Goal: Task Accomplishment & Management: Manage account settings

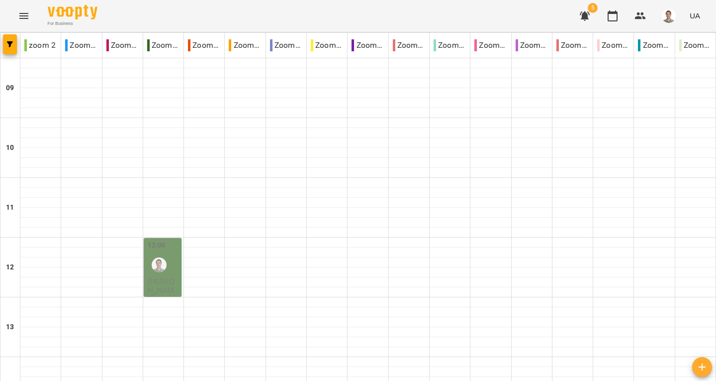
drag, startPoint x: 209, startPoint y: 212, endPoint x: 149, endPoint y: 173, distance: 71.2
click at [149, 173] on div at bounding box center [163, 173] width 40 height 10
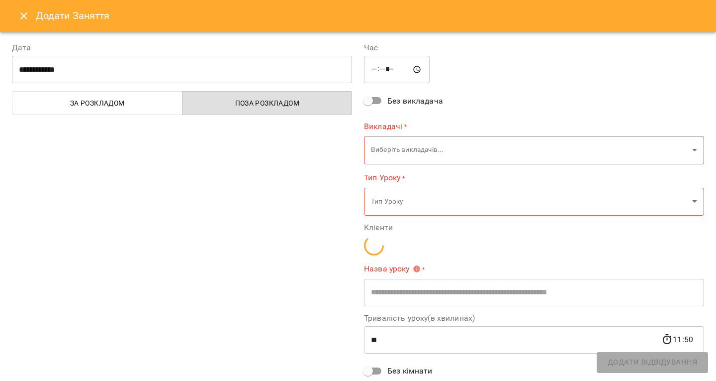
type input "**********"
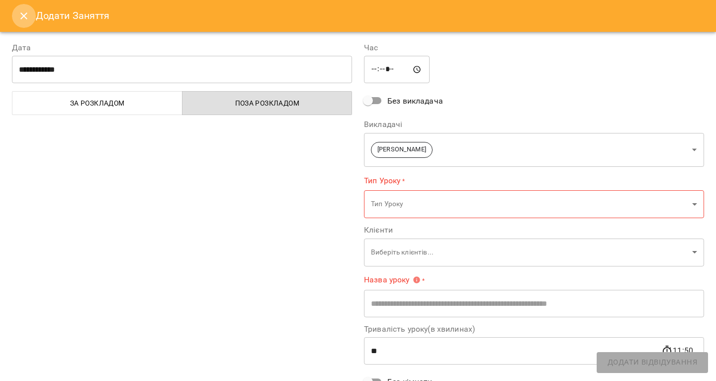
click at [16, 14] on button "Close" at bounding box center [24, 16] width 24 height 24
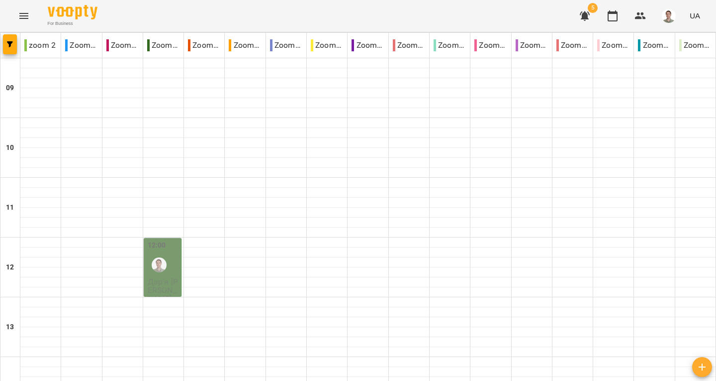
click at [246, 20] on div "For Business 5 UA" at bounding box center [358, 16] width 716 height 32
drag, startPoint x: 154, startPoint y: 45, endPoint x: 181, endPoint y: 48, distance: 27.0
click at [181, 48] on div "Zoom [PERSON_NAME]" at bounding box center [163, 45] width 40 height 20
click at [182, 17] on div "For Business 5 UA" at bounding box center [358, 16] width 716 height 32
click at [13, 43] on span "button" at bounding box center [10, 44] width 14 height 6
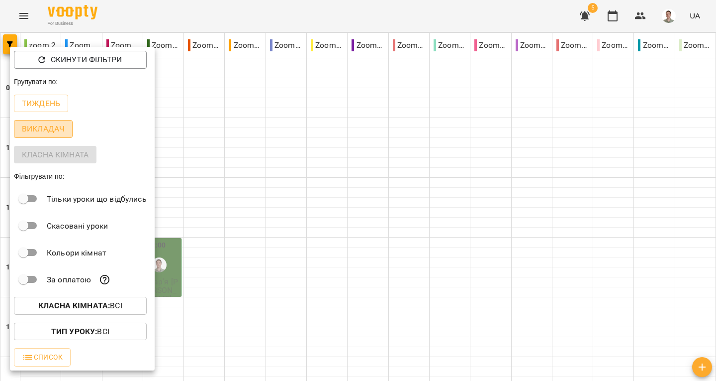
click at [66, 130] on button "Викладач" at bounding box center [43, 129] width 59 height 18
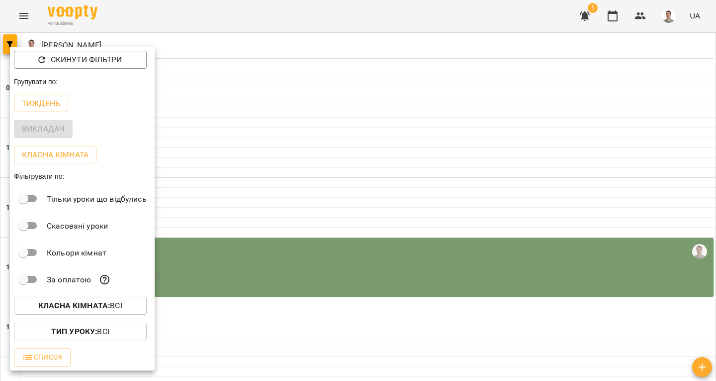
click at [181, 16] on div at bounding box center [358, 190] width 716 height 381
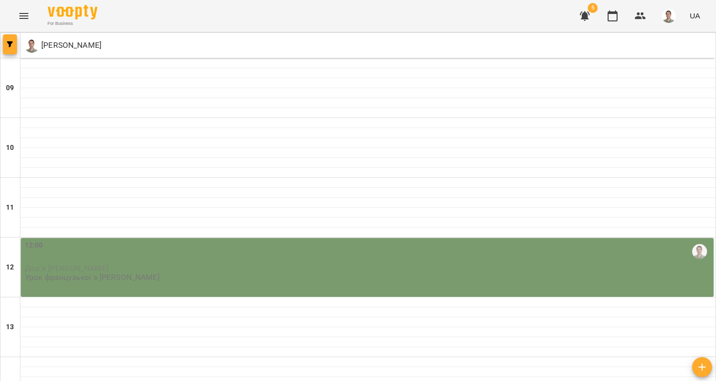
click at [6, 44] on span "button" at bounding box center [10, 44] width 14 height 6
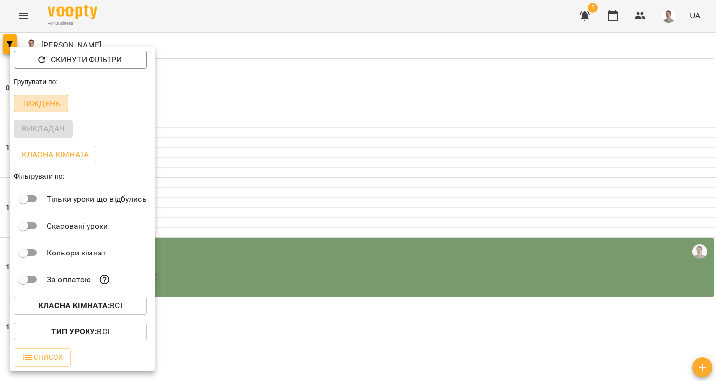
click at [63, 104] on button "Тиждень" at bounding box center [41, 104] width 54 height 18
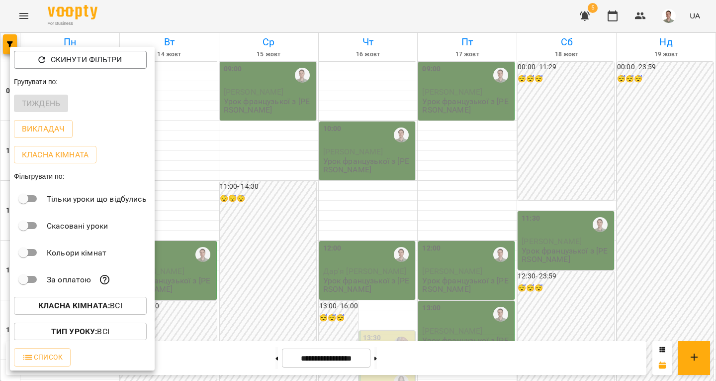
click at [162, 20] on div at bounding box center [358, 190] width 716 height 381
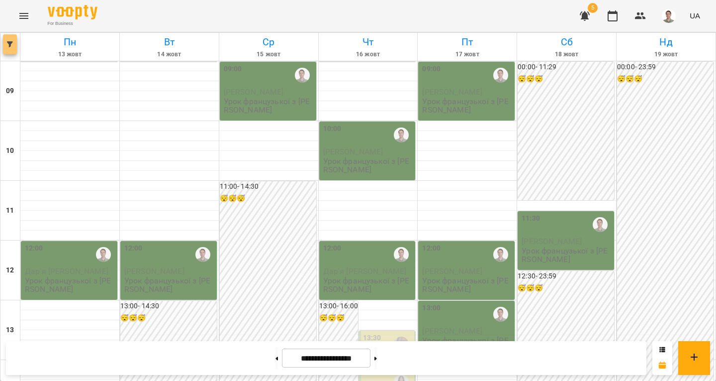
click at [13, 44] on span "button" at bounding box center [10, 44] width 14 height 6
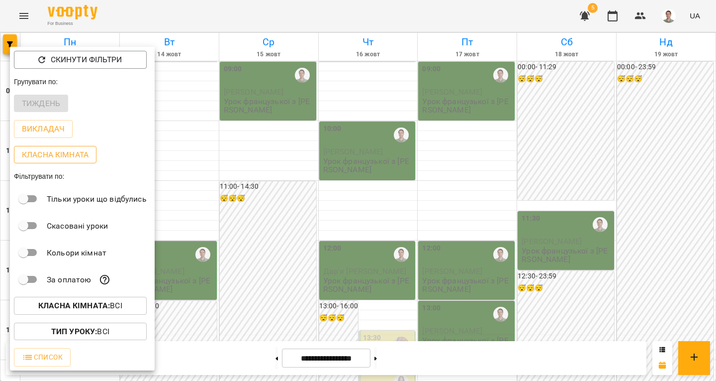
click at [74, 149] on button "Класна кімната" at bounding box center [55, 155] width 83 height 18
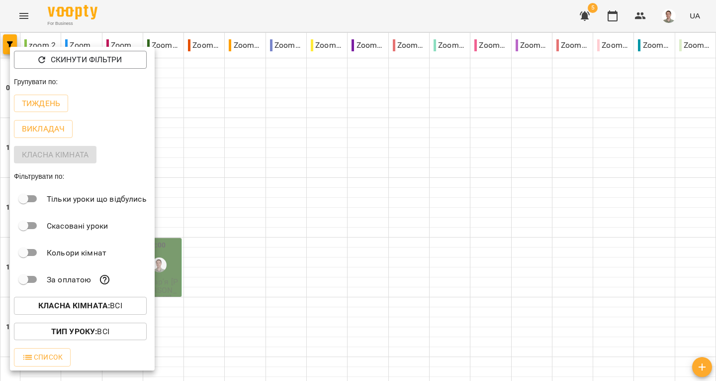
click at [171, 13] on div at bounding box center [358, 190] width 716 height 381
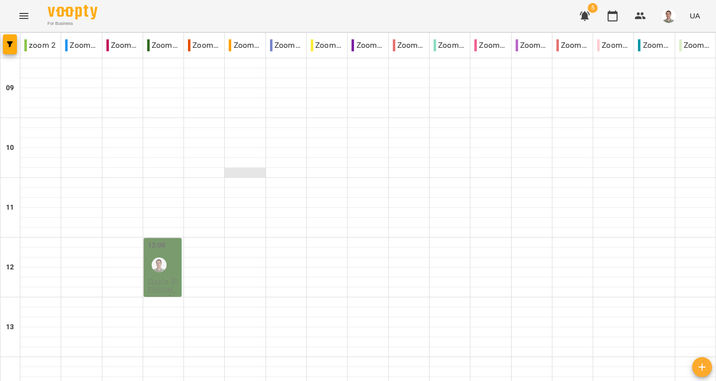
scroll to position [100, 0]
click at [6, 37] on button "button" at bounding box center [10, 44] width 14 height 20
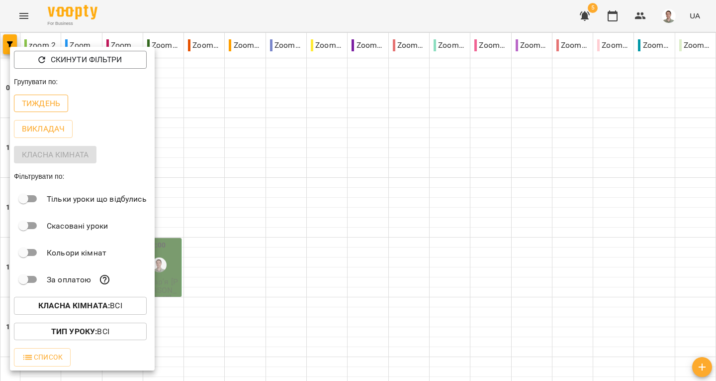
click at [46, 105] on p "Тиждень" at bounding box center [41, 104] width 38 height 12
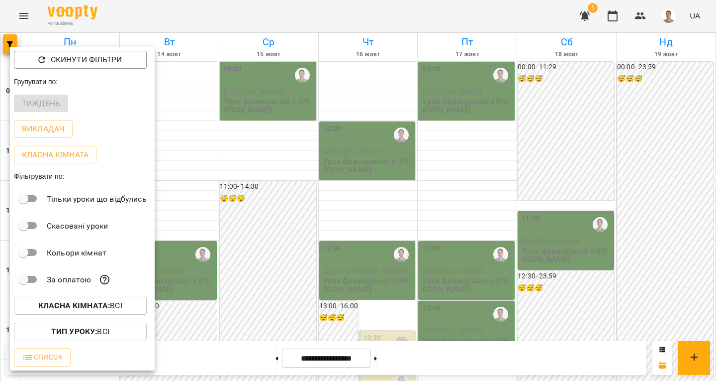
click at [184, 21] on div at bounding box center [358, 190] width 716 height 381
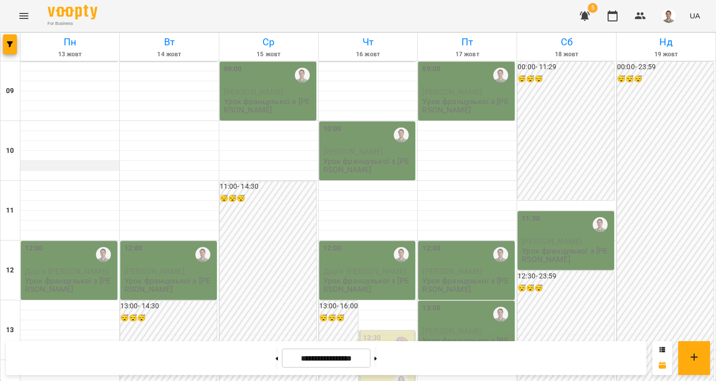
scroll to position [0, 0]
click at [69, 256] on div "12:00" at bounding box center [70, 254] width 90 height 23
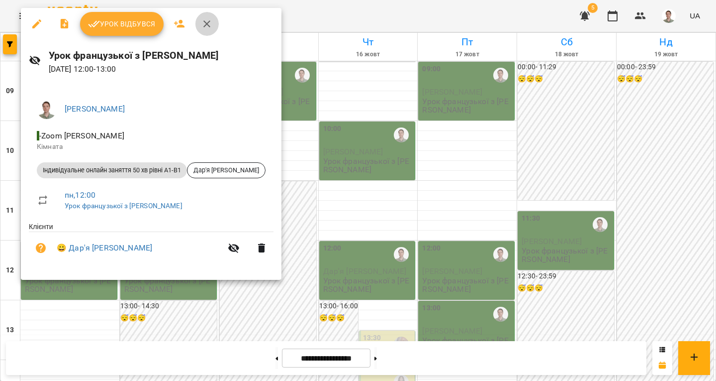
click at [211, 24] on icon "button" at bounding box center [207, 24] width 12 height 12
